Goal: Browse casually

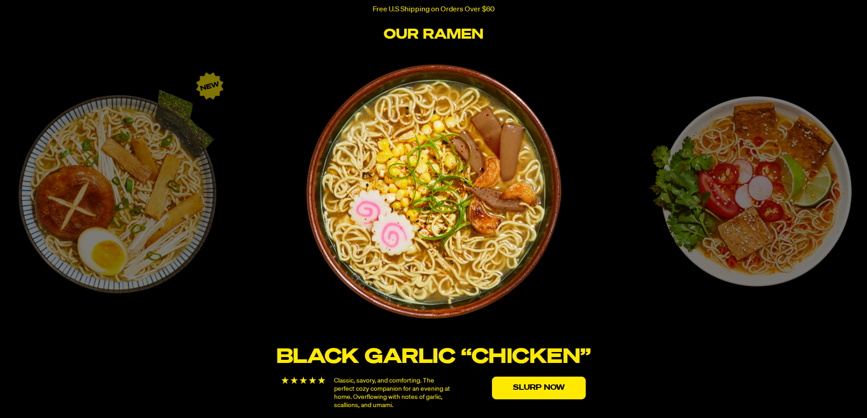
scroll to position [1502, 0]
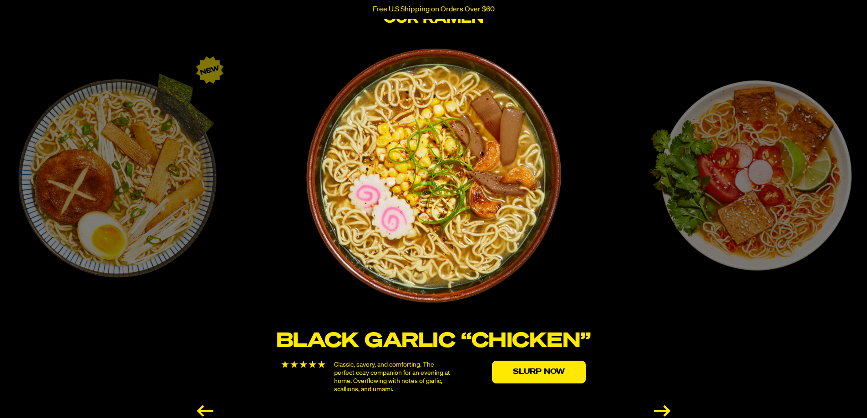
click at [666, 410] on div "Next slide" at bounding box center [662, 410] width 16 height 11
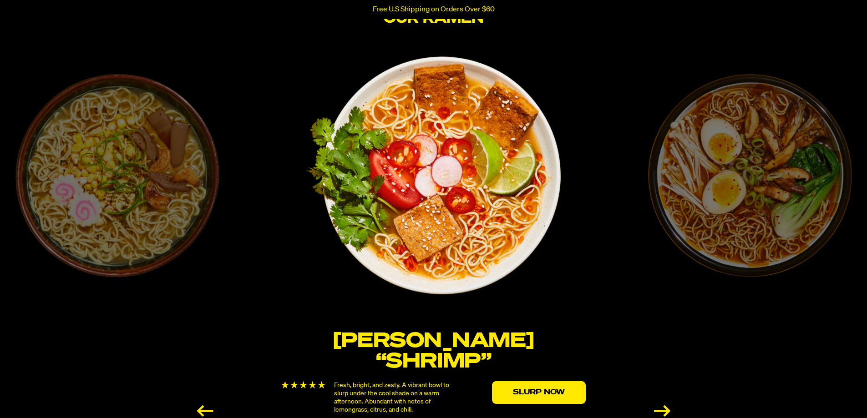
click at [666, 410] on div "Next slide" at bounding box center [662, 410] width 16 height 11
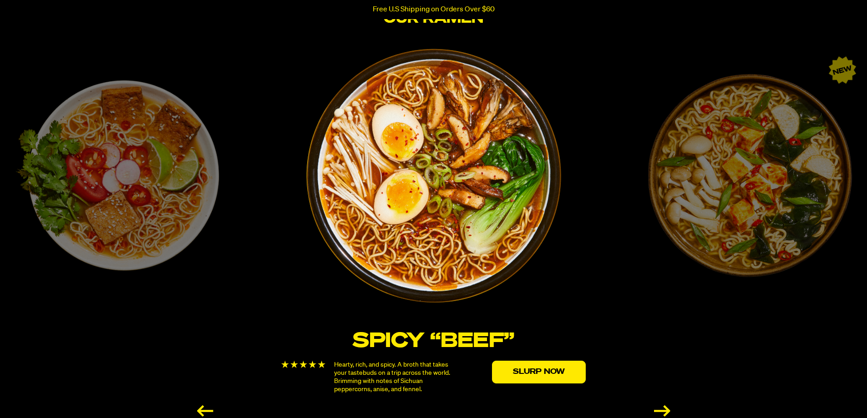
click at [662, 405] on div "Next slide" at bounding box center [662, 410] width 16 height 11
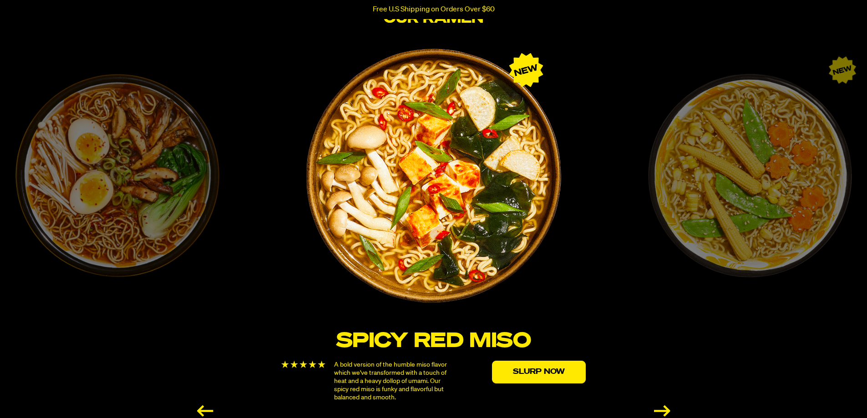
click at [665, 405] on div "Next slide" at bounding box center [662, 410] width 16 height 11
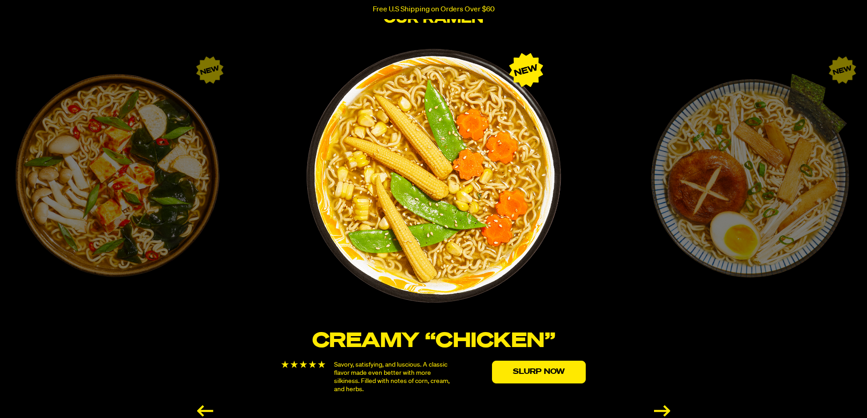
click at [665, 405] on div "Next slide" at bounding box center [662, 410] width 16 height 11
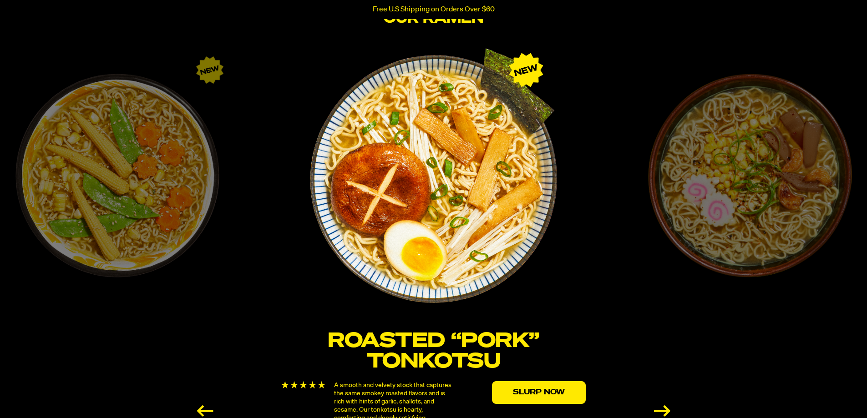
click at [664, 406] on div "Next slide" at bounding box center [662, 410] width 16 height 11
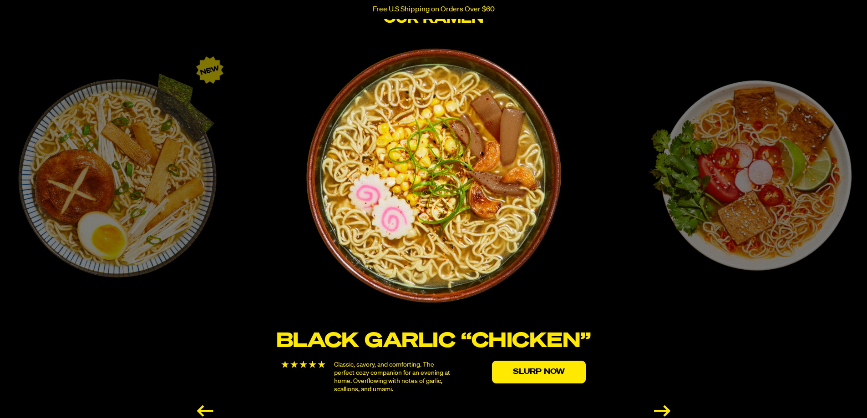
click at [662, 407] on div "Next slide" at bounding box center [662, 410] width 16 height 11
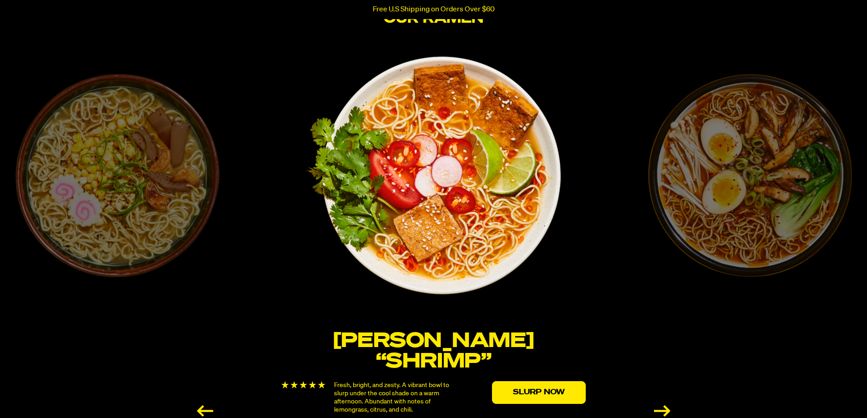
click at [662, 407] on div "Next slide" at bounding box center [662, 410] width 16 height 11
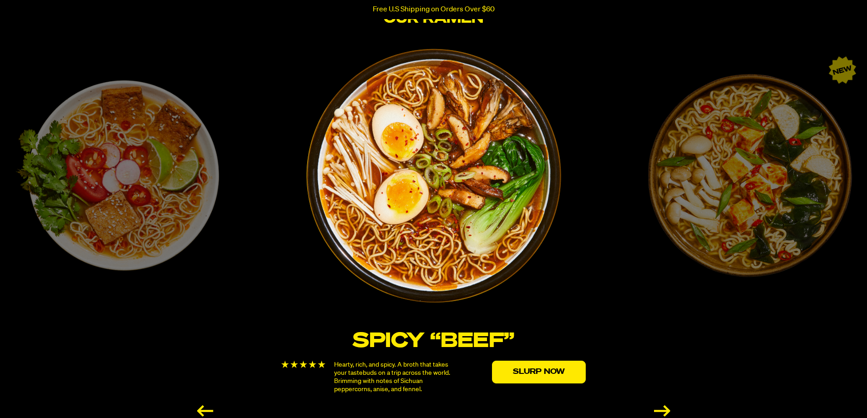
click at [670, 410] on div "Next slide" at bounding box center [662, 410] width 16 height 11
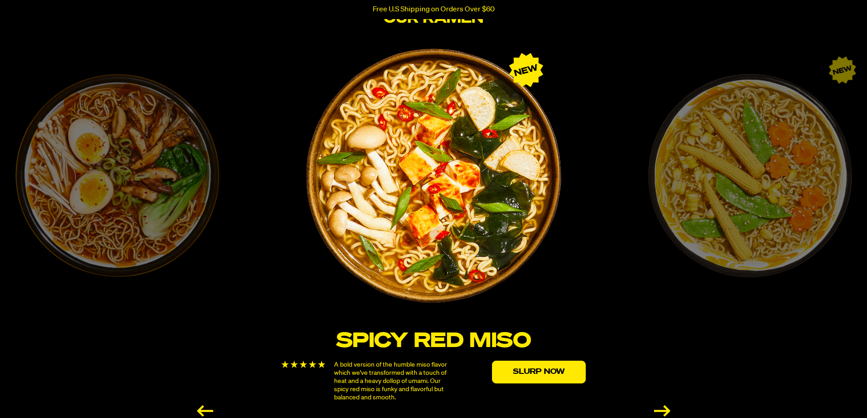
click at [670, 410] on div "Next slide" at bounding box center [662, 410] width 16 height 11
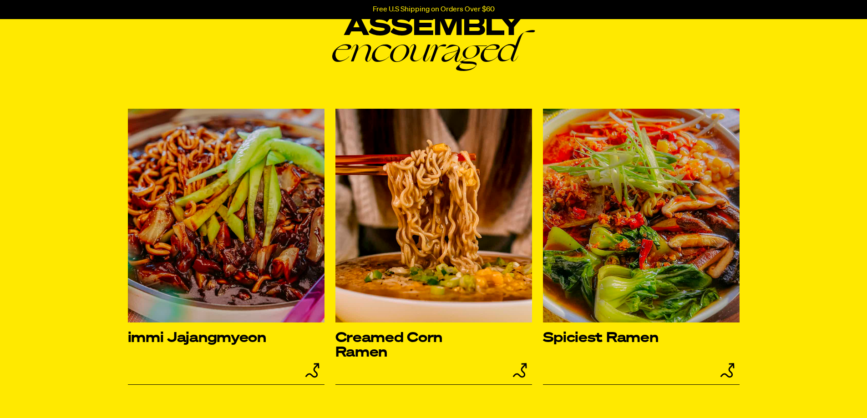
scroll to position [3686, 0]
